Goal: Information Seeking & Learning: Learn about a topic

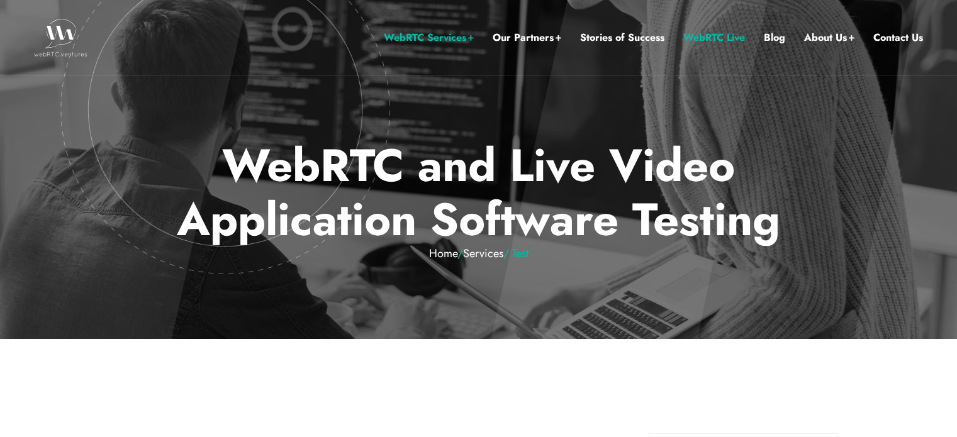
click at [717, 38] on link "WebRTC Live" at bounding box center [714, 38] width 62 height 16
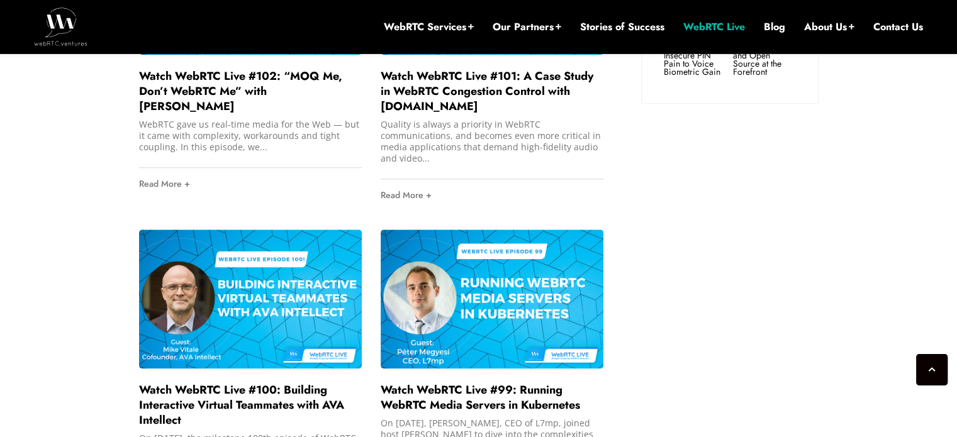
scroll to position [1200, 0]
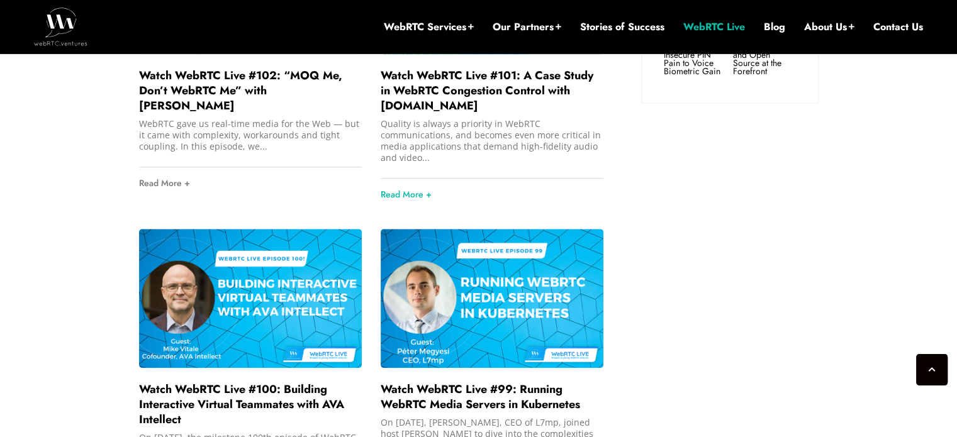
click at [441, 156] on div "Quality is always a priority in WebRTC communications, and becomes even more cr…" at bounding box center [491, 140] width 223 height 45
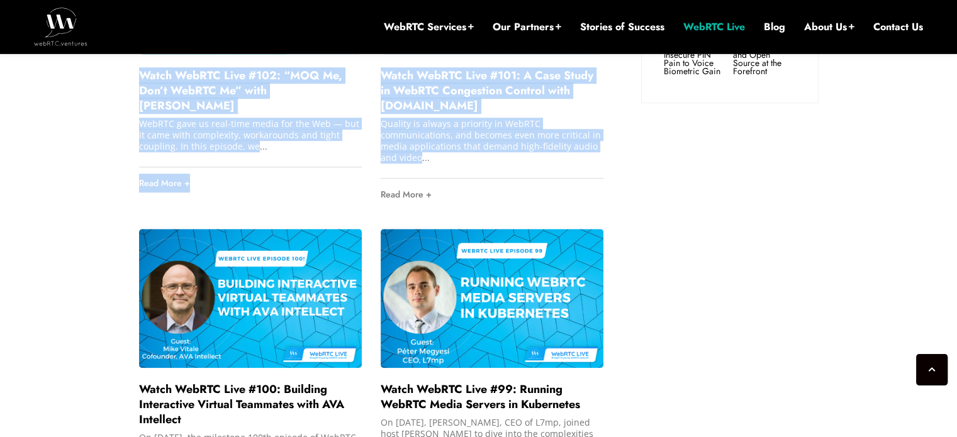
drag, startPoint x: 441, startPoint y: 156, endPoint x: 170, endPoint y: 65, distance: 285.8
click at [170, 65] on div "Watch WebRTC Live #102: “MOQ Me, Don’t WebRTC Me” with Ali C. Begen WebRTC gave…" at bounding box center [250, 57] width 223 height 284
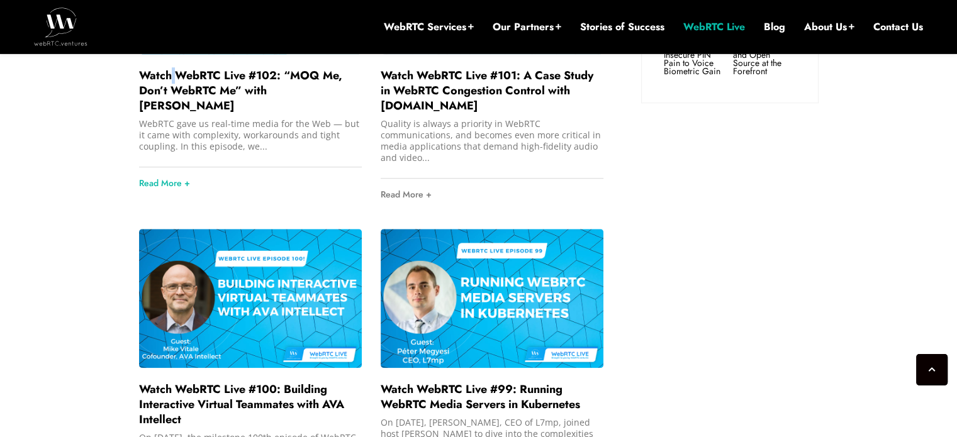
click at [170, 65] on div "Watch WebRTC Live #102: “MOQ Me, Don’t WebRTC Me” with Ali C. Begen WebRTC gave…" at bounding box center [250, 57] width 223 height 284
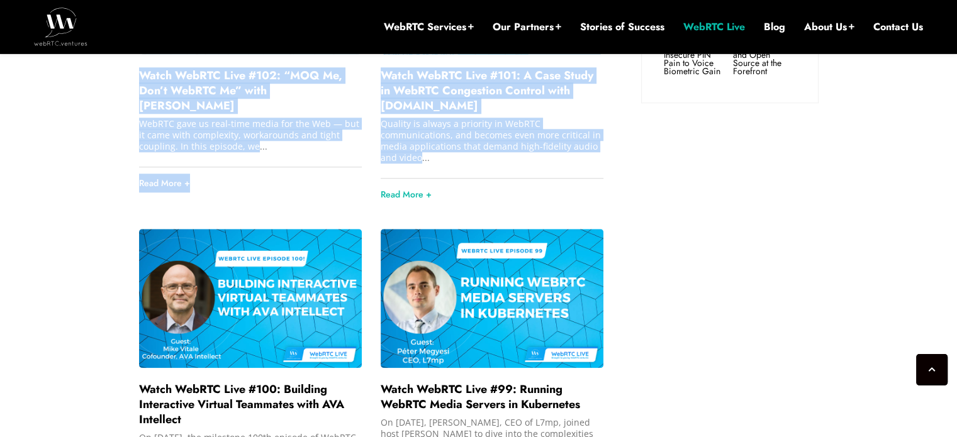
drag, startPoint x: 170, startPoint y: 65, endPoint x: 439, endPoint y: 153, distance: 283.2
click at [439, 153] on div "Quality is always a priority in WebRTC communications, and becomes even more cr…" at bounding box center [491, 140] width 223 height 45
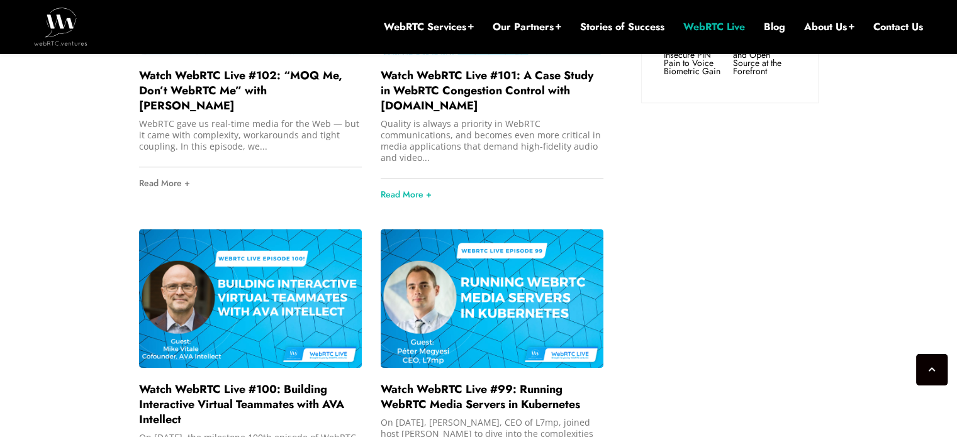
click at [439, 153] on div "Quality is always a priority in WebRTC communications, and becomes even more cr…" at bounding box center [491, 140] width 223 height 45
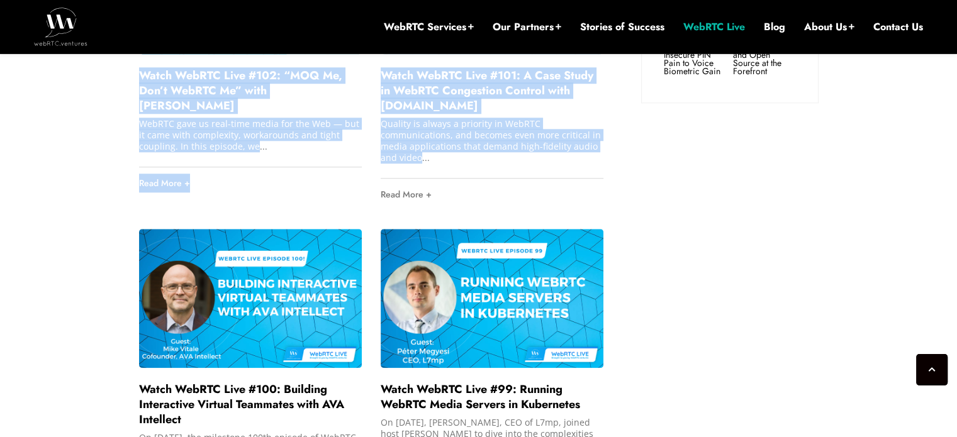
drag, startPoint x: 439, startPoint y: 153, endPoint x: 164, endPoint y: 67, distance: 288.0
click at [164, 67] on link "Watch WebRTC Live #102: “MOQ Me, Don’t WebRTC Me” with Ali C. Begen" at bounding box center [240, 90] width 203 height 47
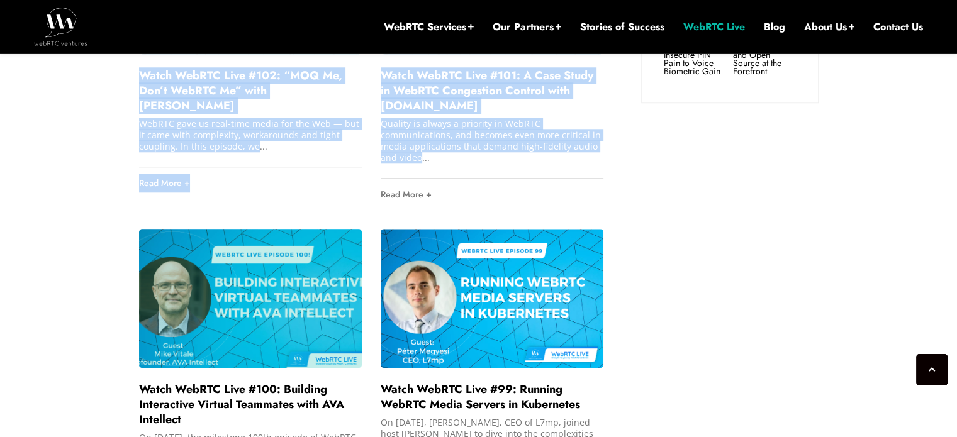
drag, startPoint x: 164, startPoint y: 67, endPoint x: 311, endPoint y: 240, distance: 226.6
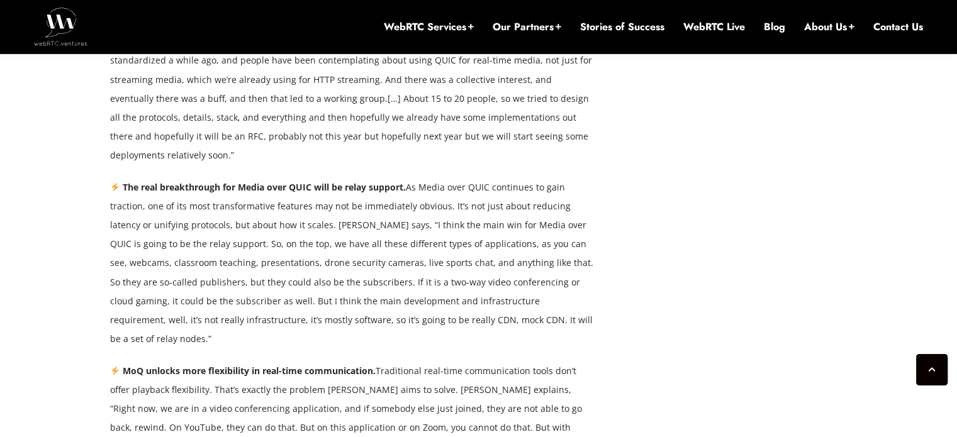
scroll to position [1914, 0]
click at [444, 272] on p "The real breakthrough for Media over QUIC will be relay support. As Media over …" at bounding box center [352, 262] width 484 height 170
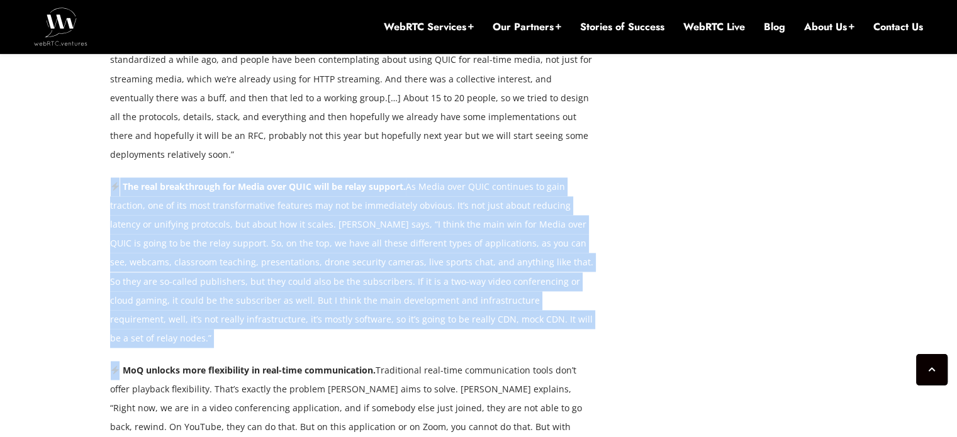
click at [444, 272] on p "The real breakthrough for Media over QUIC will be relay support. As Media over …" at bounding box center [352, 262] width 484 height 170
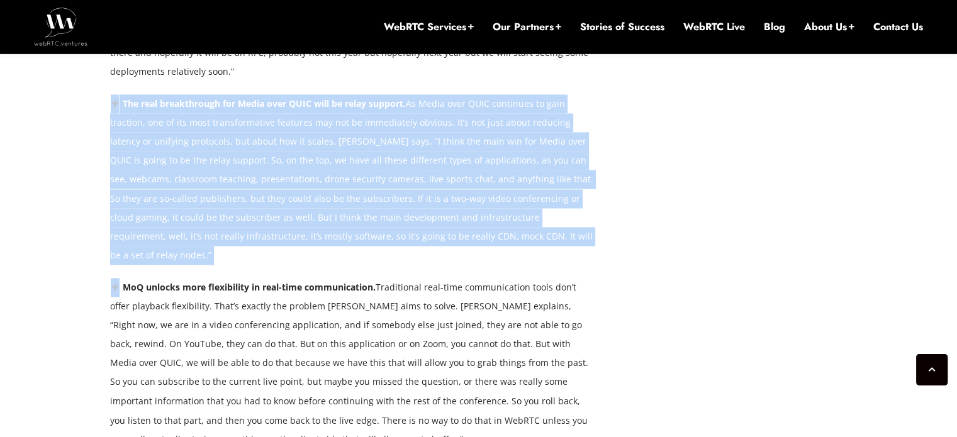
scroll to position [1999, 0]
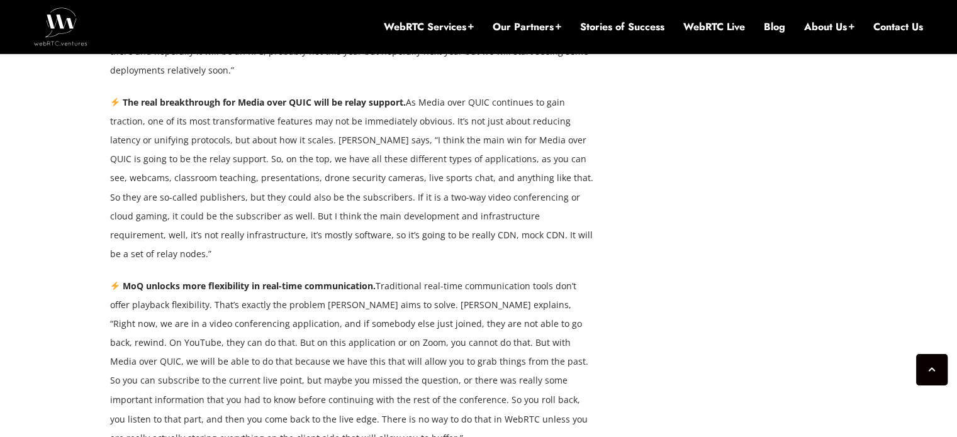
click at [430, 212] on div "WebRTC gave us real-time media for the Web — but it came with complexity, worka…" at bounding box center [352, 168] width 484 height 2416
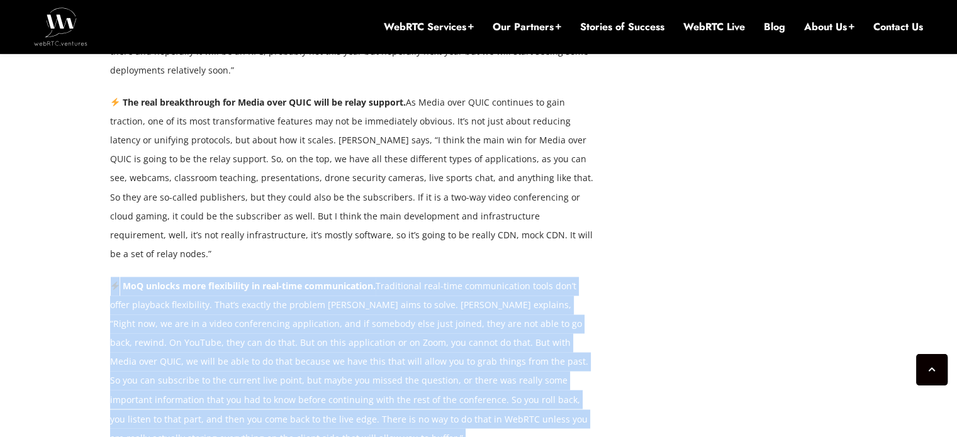
click at [430, 212] on div "WebRTC gave us real-time media for the Web — but it came with complexity, worka…" at bounding box center [352, 168] width 484 height 2416
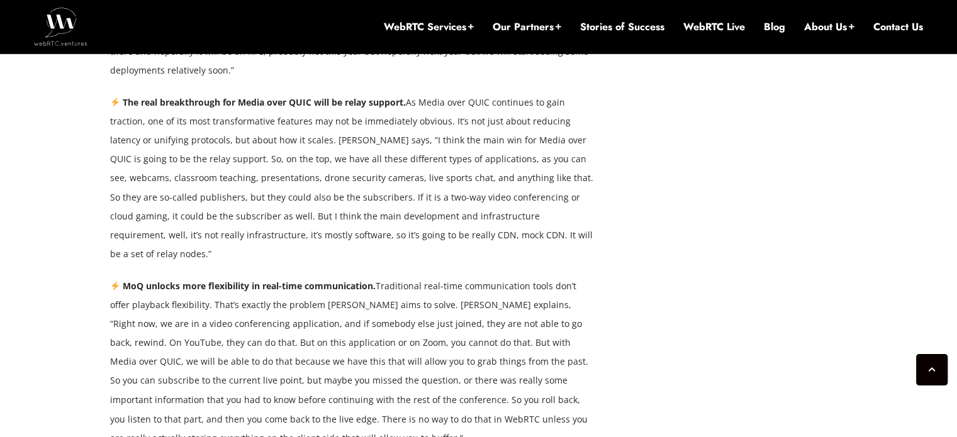
click at [437, 168] on p "The real breakthrough for Media over QUIC will be relay support. As Media over …" at bounding box center [352, 178] width 484 height 170
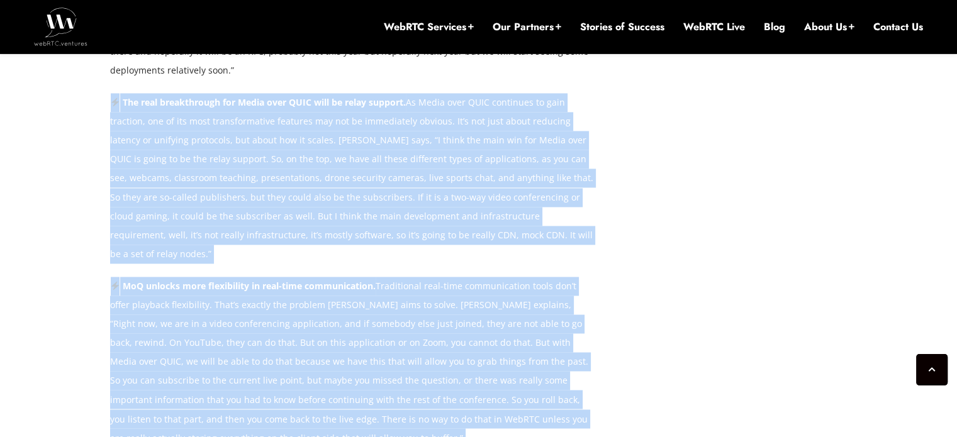
drag, startPoint x: 437, startPoint y: 168, endPoint x: 405, endPoint y: 406, distance: 239.9
click at [405, 406] on div "WebRTC gave us real-time media for the Web — but it came with complexity, worka…" at bounding box center [352, 168] width 484 height 2416
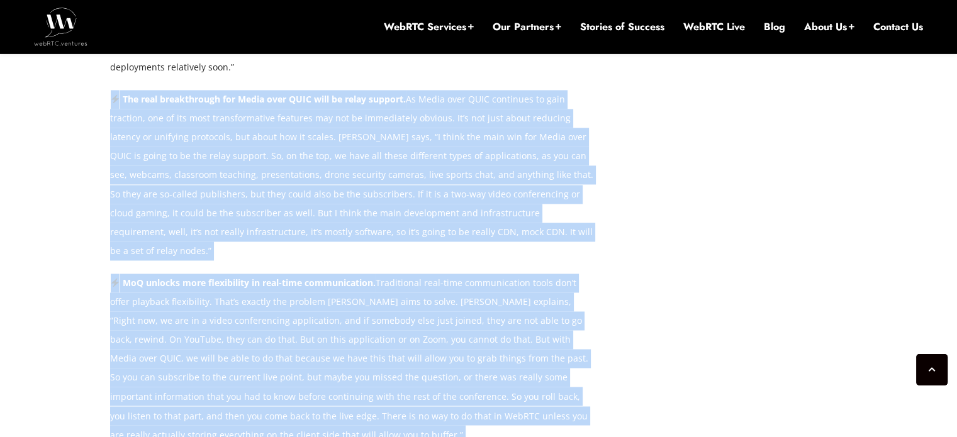
scroll to position [2001, 0]
click at [354, 147] on p "The real breakthrough for Media over QUIC will be relay support. As Media over …" at bounding box center [352, 176] width 484 height 170
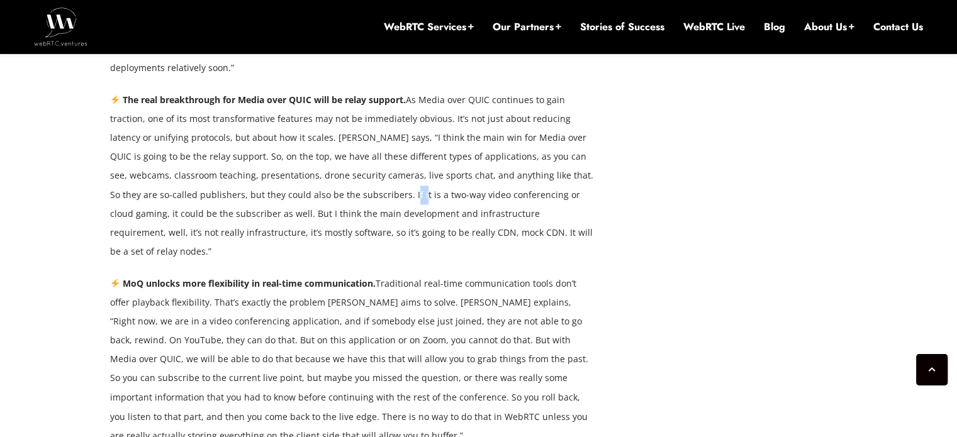
click at [354, 147] on p "The real breakthrough for Media over QUIC will be relay support. As Media over …" at bounding box center [352, 176] width 484 height 170
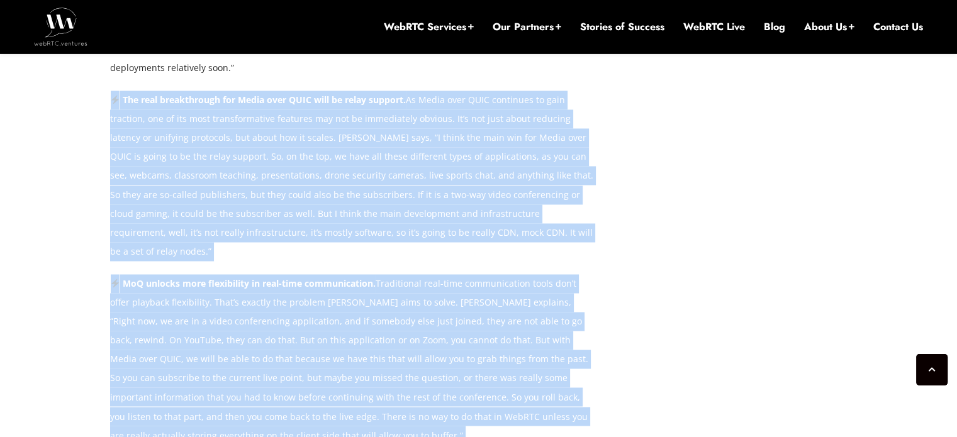
drag, startPoint x: 354, startPoint y: 147, endPoint x: 374, endPoint y: 403, distance: 256.7
click at [374, 403] on div "WebRTC gave us real-time media for the Web — but it came with complexity, worka…" at bounding box center [352, 165] width 484 height 2416
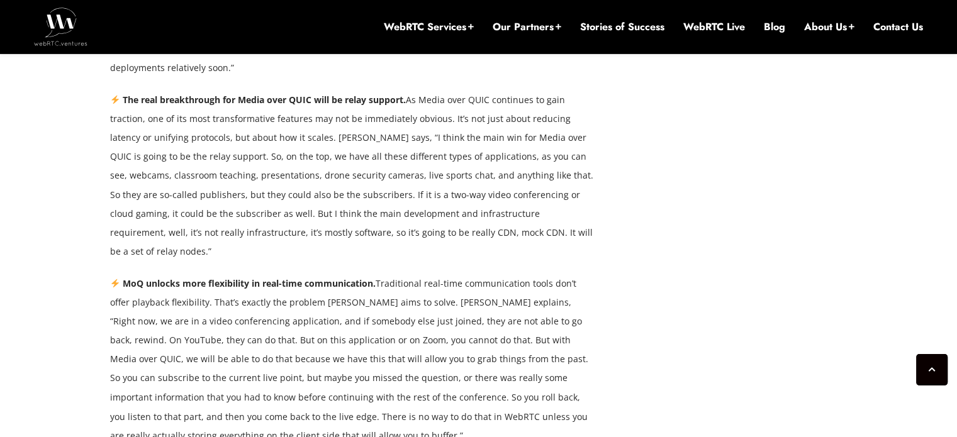
drag, startPoint x: 332, startPoint y: 41, endPoint x: 328, endPoint y: 83, distance: 42.4
click at [328, 83] on div "WebRTC Services Assess Build Integrate Test Manage Video Call Starter Kit Combi…" at bounding box center [478, 264] width 957 height 4531
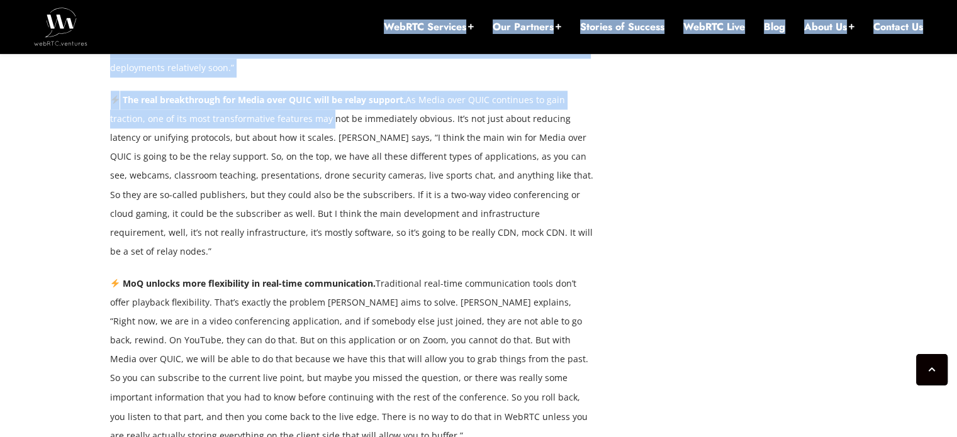
click at [328, 91] on p "The real breakthrough for Media over QUIC will be relay support. As Media over …" at bounding box center [352, 176] width 484 height 170
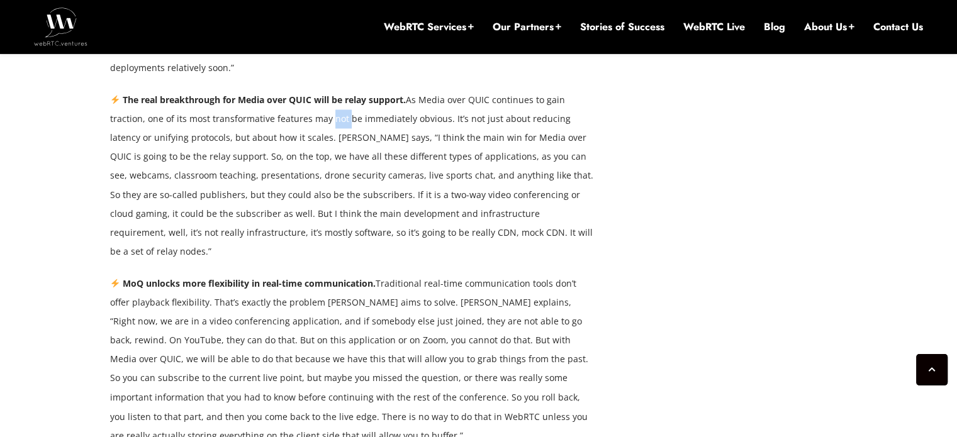
click at [328, 91] on p "The real breakthrough for Media over QUIC will be relay support. As Media over …" at bounding box center [352, 176] width 484 height 170
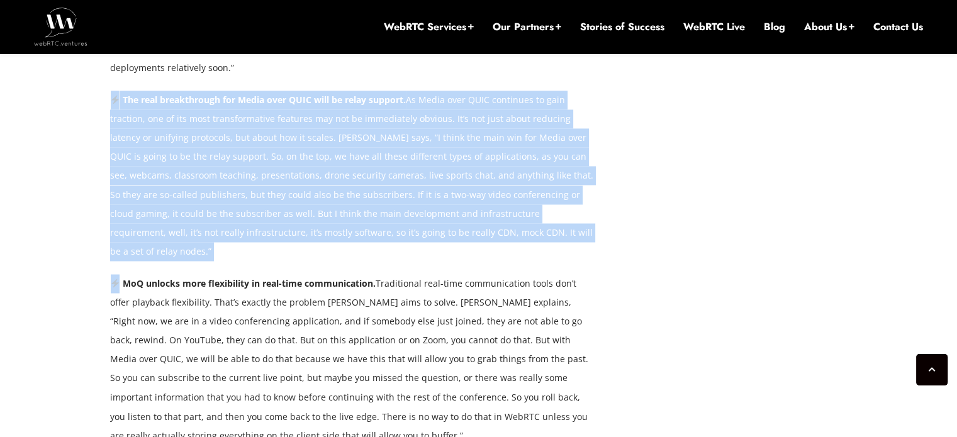
click at [328, 91] on p "The real breakthrough for Media over QUIC will be relay support. As Media over …" at bounding box center [352, 176] width 484 height 170
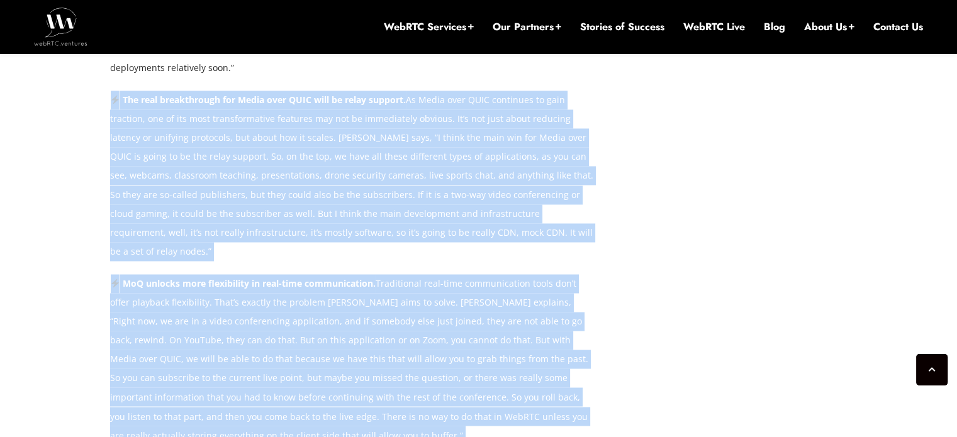
drag, startPoint x: 328, startPoint y: 83, endPoint x: 361, endPoint y: 397, distance: 315.6
click at [361, 397] on div "WebRTC gave us real-time media for the Web — but it came with complexity, worka…" at bounding box center [352, 165] width 484 height 2416
click at [363, 277] on strong "MoQ unlocks more flexibility in real-time communication." at bounding box center [249, 283] width 253 height 12
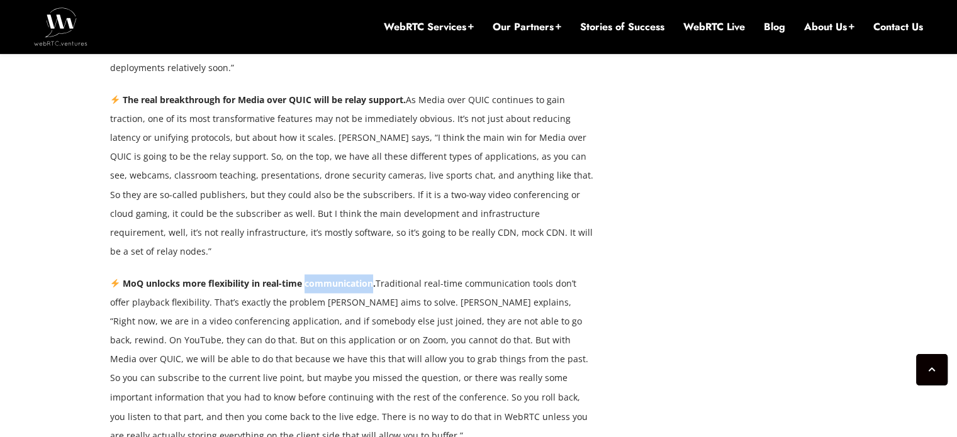
click at [363, 277] on strong "MoQ unlocks more flexibility in real-time communication." at bounding box center [249, 283] width 253 height 12
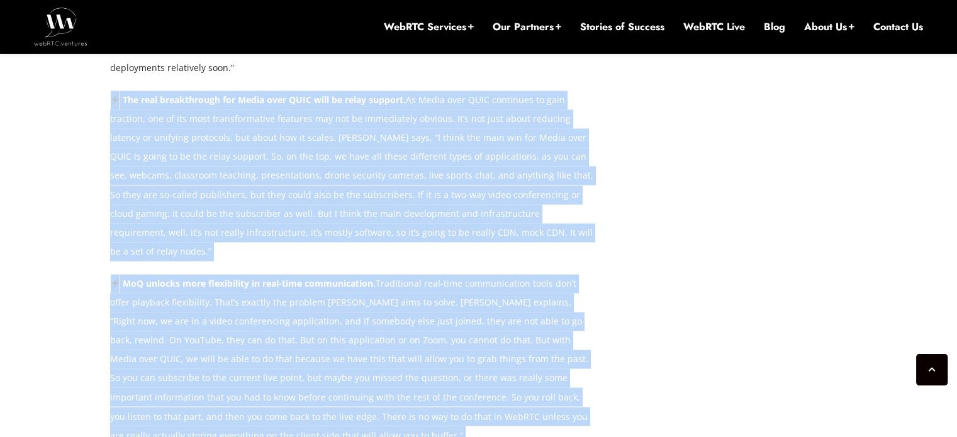
drag, startPoint x: 363, startPoint y: 231, endPoint x: 357, endPoint y: 176, distance: 55.0
click at [357, 176] on div "WebRTC gave us real-time media for the Web — but it came with complexity, worka…" at bounding box center [352, 165] width 484 height 2416
click at [357, 176] on p "The real breakthrough for Media over QUIC will be relay support. As Media over …" at bounding box center [352, 176] width 484 height 170
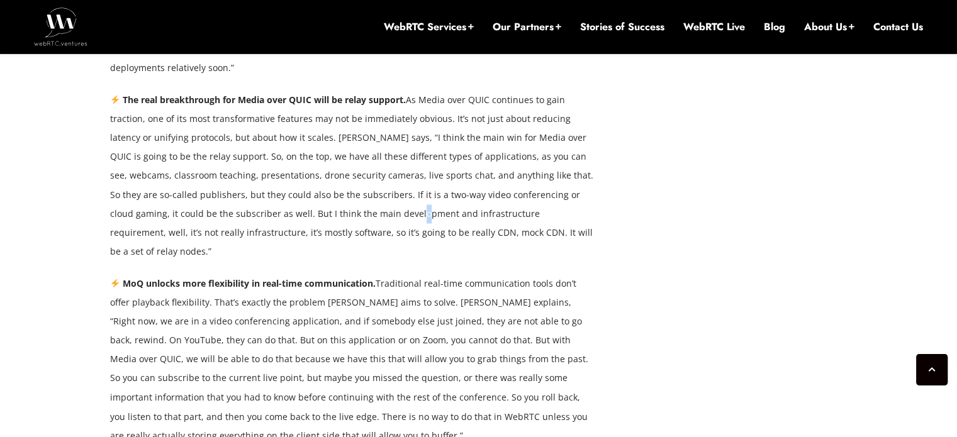
click at [357, 176] on p "The real breakthrough for Media over QUIC will be relay support. As Media over …" at bounding box center [352, 176] width 484 height 170
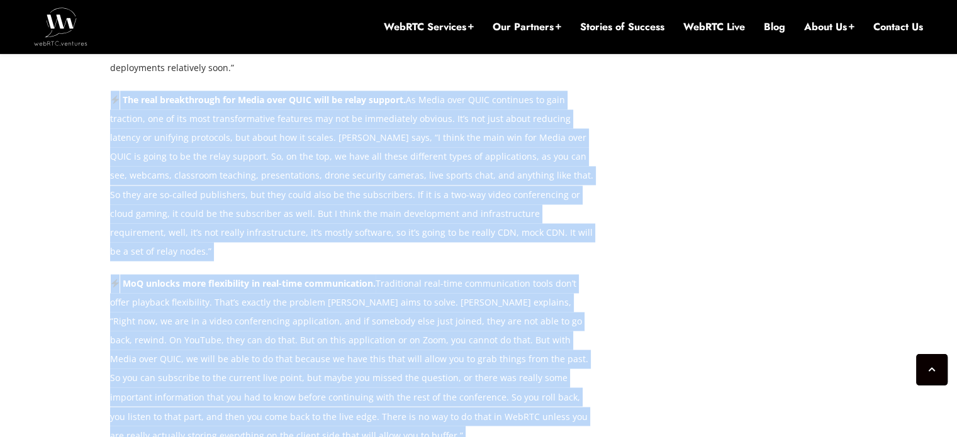
drag, startPoint x: 357, startPoint y: 176, endPoint x: 330, endPoint y: 425, distance: 250.0
click at [330, 425] on div "WebRTC gave us real-time media for the Web — but it came with complexity, worka…" at bounding box center [352, 165] width 484 height 2416
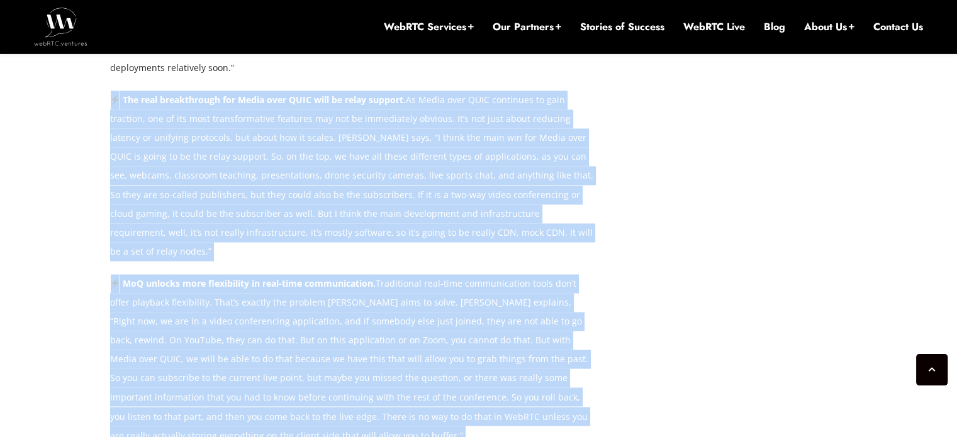
drag, startPoint x: 330, startPoint y: 425, endPoint x: 304, endPoint y: 168, distance: 257.9
click at [304, 168] on div "WebRTC gave us real-time media for the Web — but it came with complexity, worka…" at bounding box center [352, 165] width 484 height 2416
click at [304, 168] on p "The real breakthrough for Media over QUIC will be relay support. As Media over …" at bounding box center [352, 176] width 484 height 170
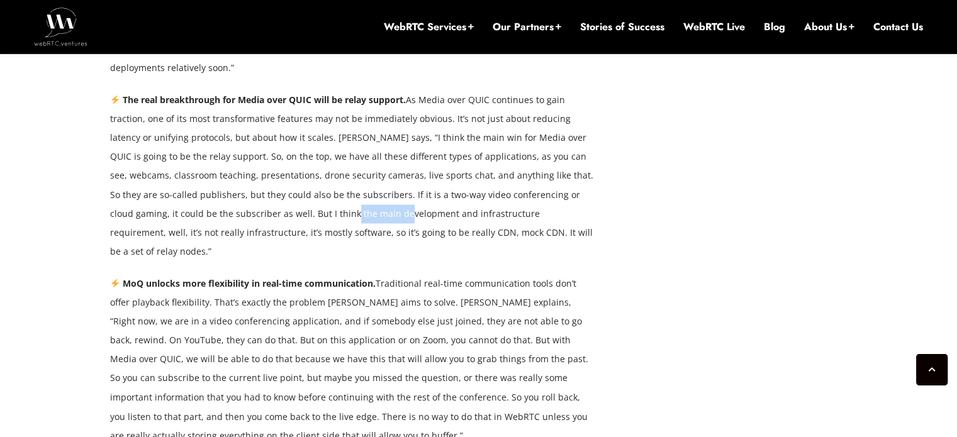
click at [304, 168] on p "The real breakthrough for Media over QUIC will be relay support. As Media over …" at bounding box center [352, 176] width 484 height 170
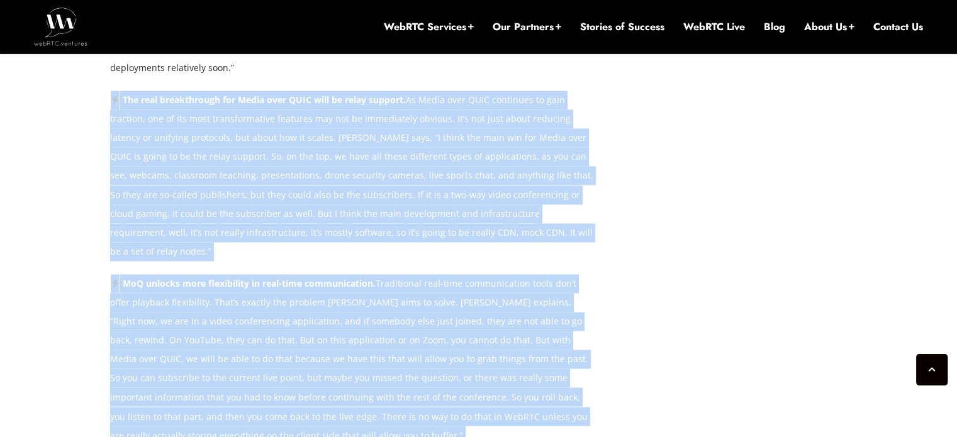
drag, startPoint x: 304, startPoint y: 168, endPoint x: 319, endPoint y: 403, distance: 235.7
click at [319, 403] on div "WebRTC gave us real-time media for the Web — but it came with complexity, worka…" at bounding box center [352, 165] width 484 height 2416
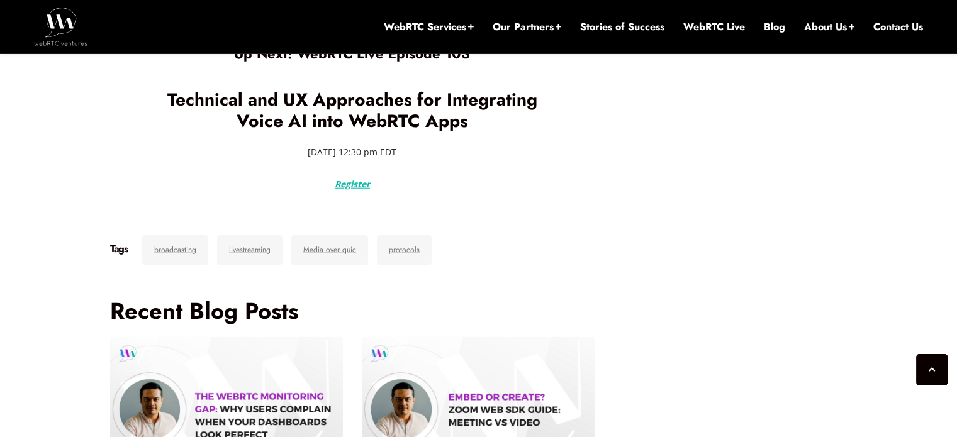
scroll to position [3168, 0]
